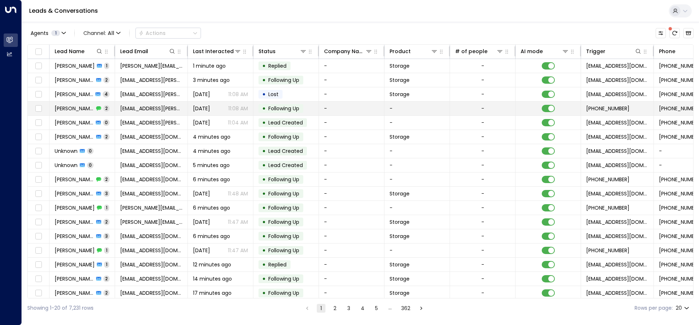
drag, startPoint x: 173, startPoint y: 50, endPoint x: 154, endPoint y: 104, distance: 57.8
click at [154, 105] on span "[EMAIL_ADDRESS][PERSON_NAME][DOMAIN_NAME]" at bounding box center [151, 108] width 62 height 7
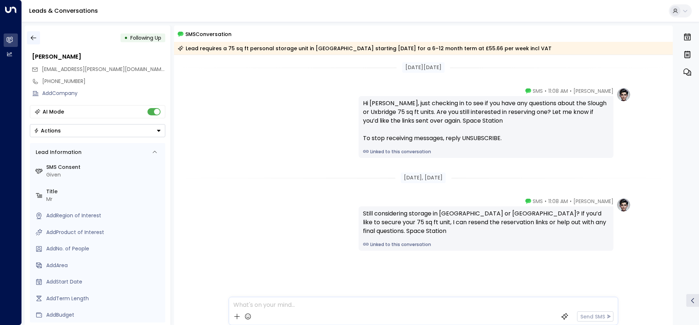
click at [31, 37] on icon "button" at bounding box center [33, 37] width 7 height 7
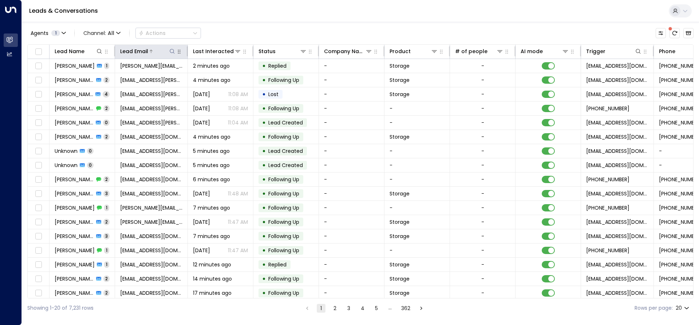
click at [171, 52] on icon at bounding box center [172, 51] width 6 height 6
click at [165, 78] on input "text" at bounding box center [172, 77] width 100 height 13
click at [152, 76] on input "text" at bounding box center [172, 77] width 100 height 13
click at [264, 6] on div "Leads & Conversations" at bounding box center [360, 11] width 677 height 22
click at [174, 50] on icon at bounding box center [172, 51] width 6 height 6
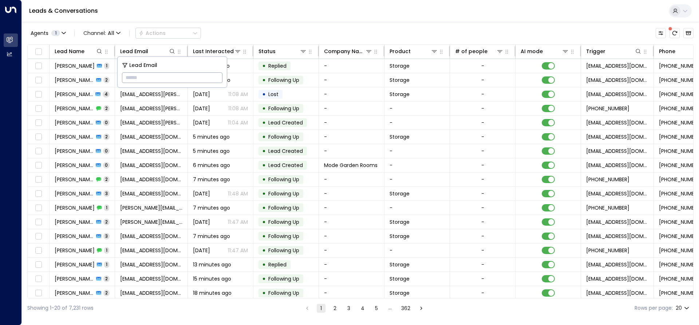
click at [162, 78] on input "text" at bounding box center [172, 77] width 100 height 13
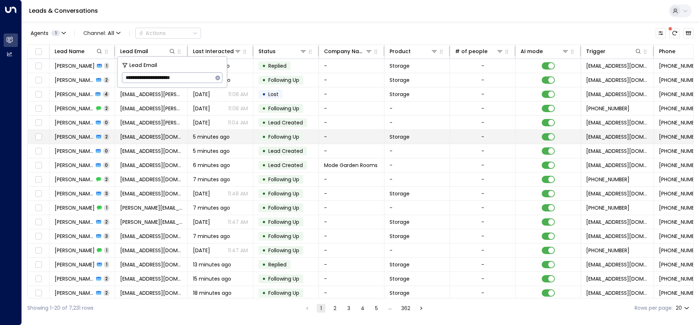
type input "**********"
